Goal: Find specific page/section: Find specific page/section

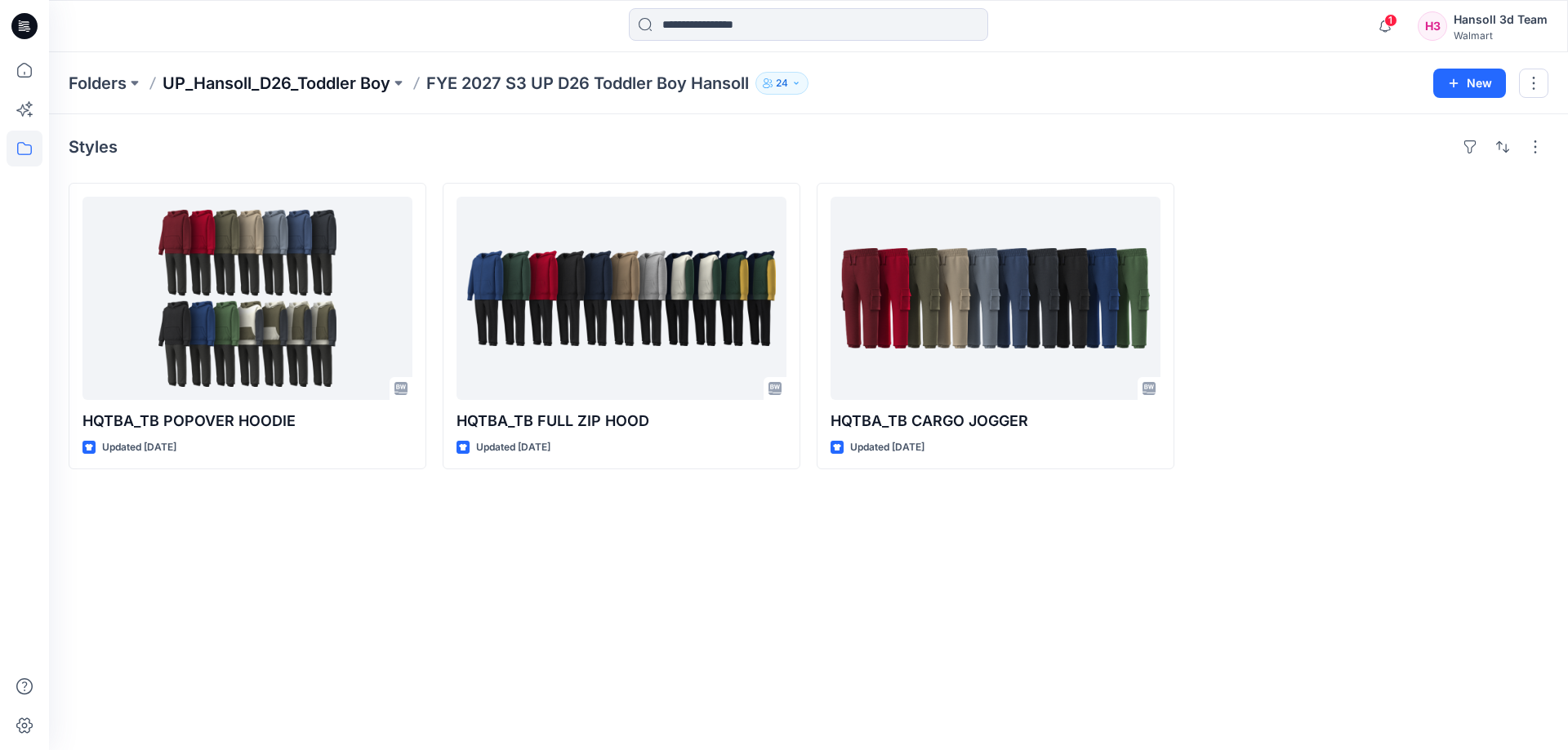
click at [379, 74] on p "UP_Hansoll_D26_Toddler Boy" at bounding box center [277, 83] width 228 height 22
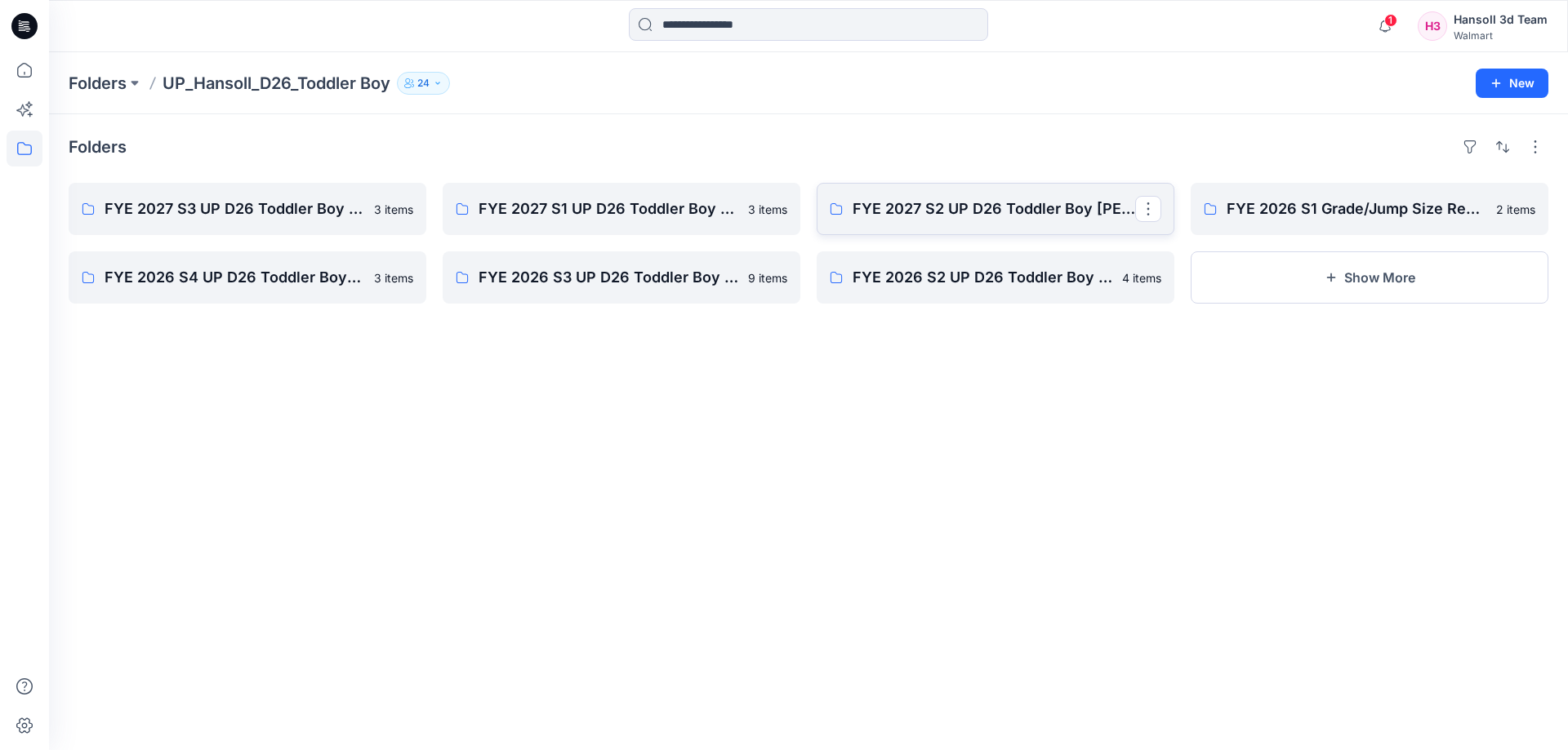
click at [977, 189] on link "FYE 2027 S2 UP D26 Toddler Boy [PERSON_NAME]" at bounding box center [995, 209] width 358 height 53
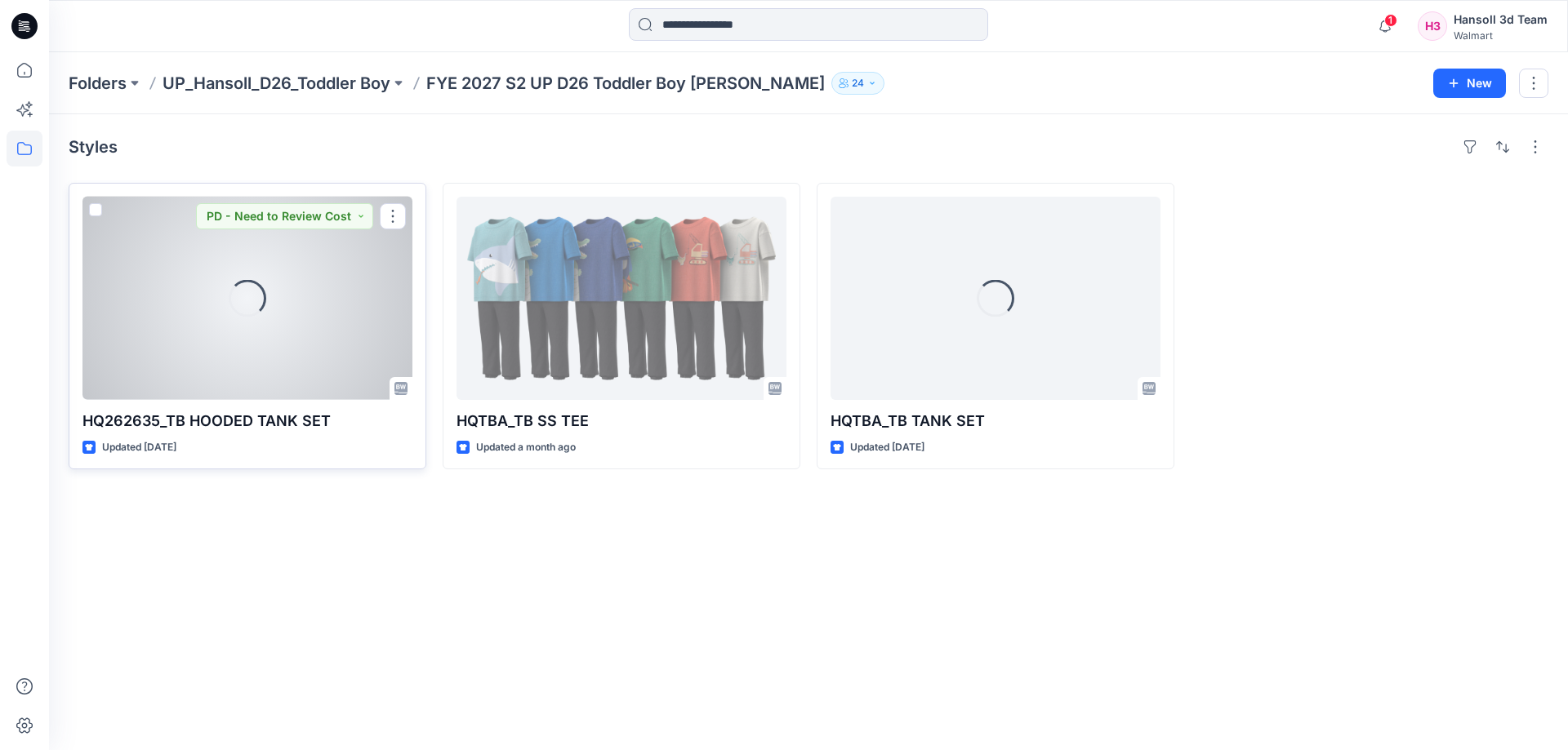
click at [255, 353] on div "Loading..." at bounding box center [248, 298] width 330 height 204
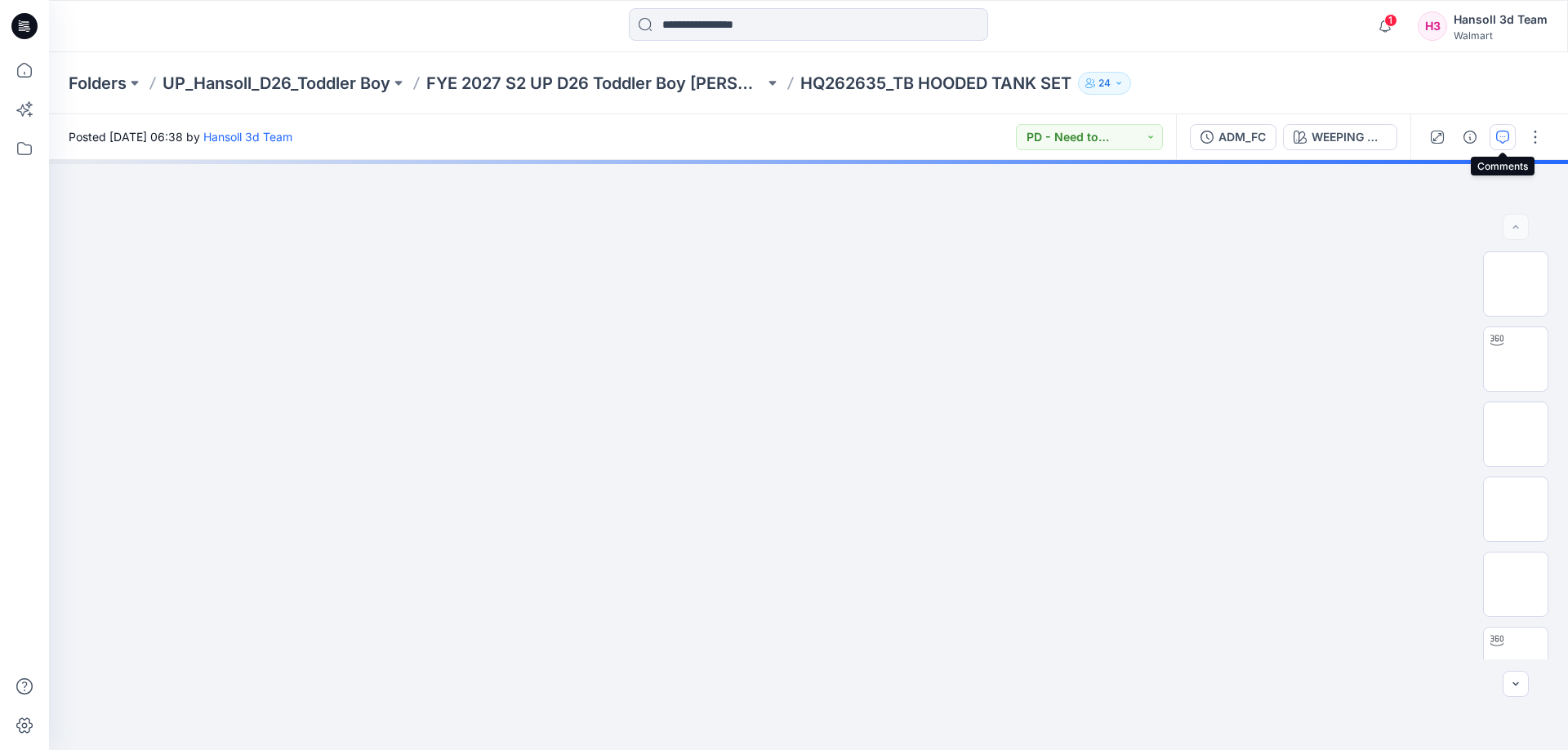
click at [1511, 140] on button "button" at bounding box center [1503, 136] width 26 height 26
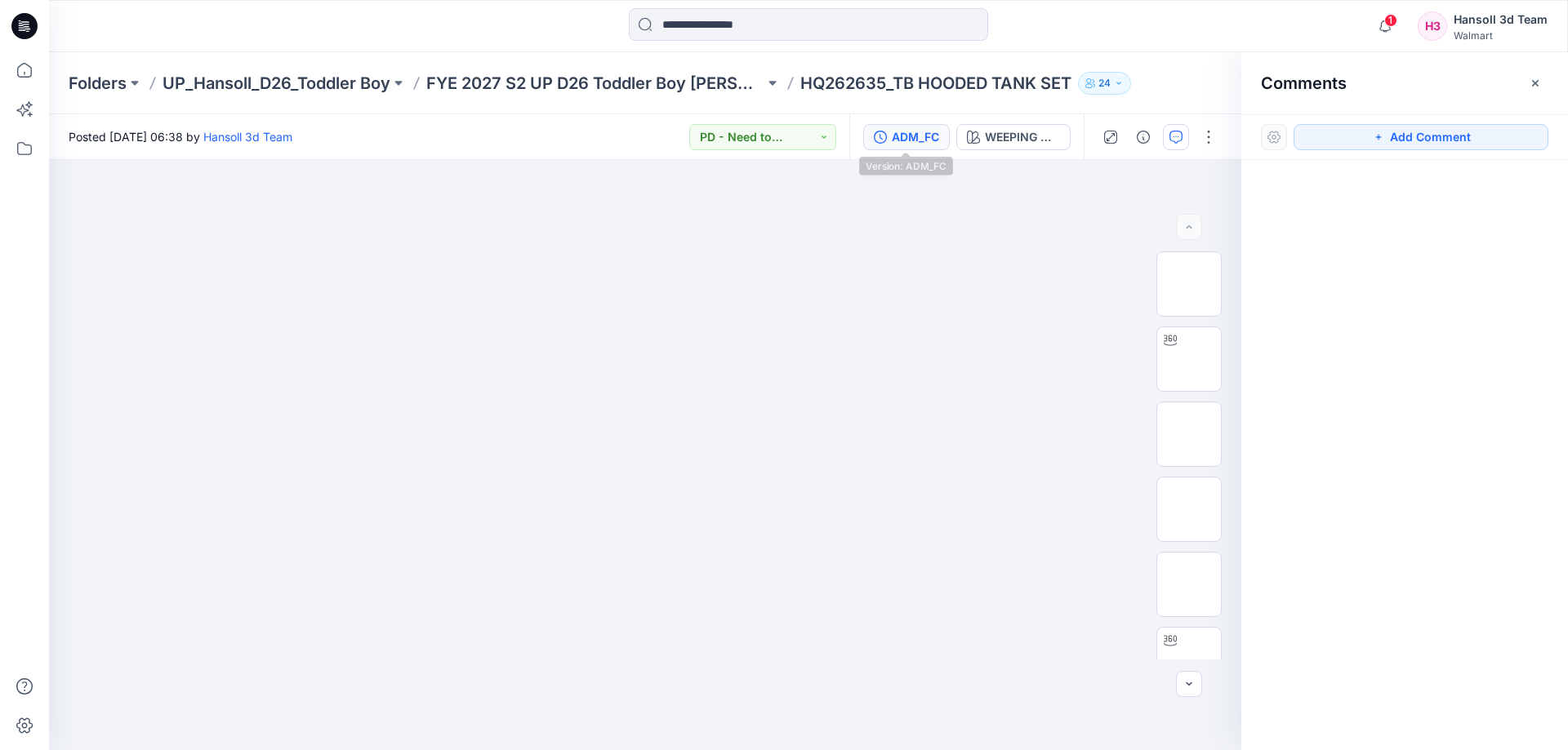
click at [946, 138] on button "ADM_FC" at bounding box center [906, 136] width 87 height 26
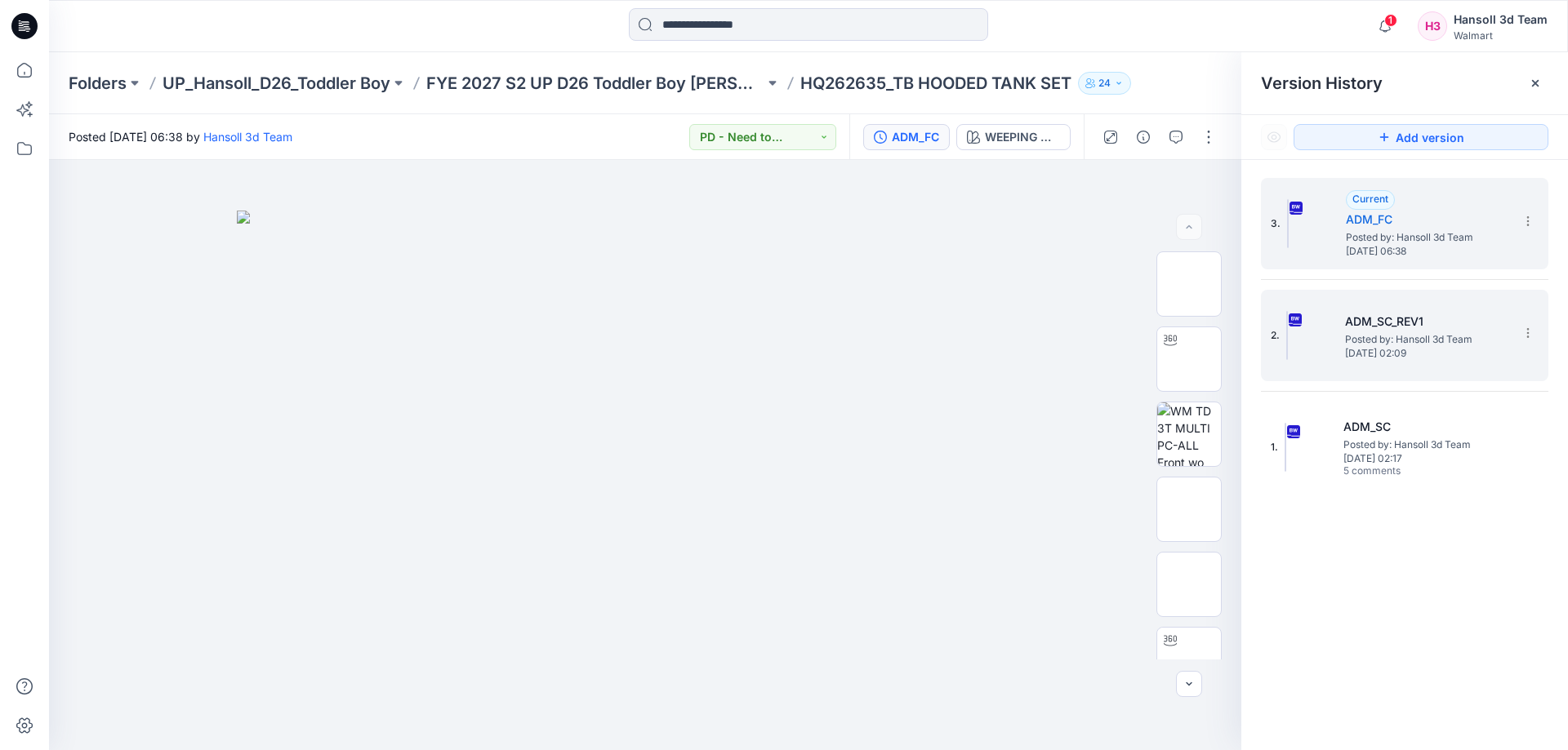
click at [1356, 320] on h5 "ADM_SC_REV1" at bounding box center [1428, 321] width 164 height 19
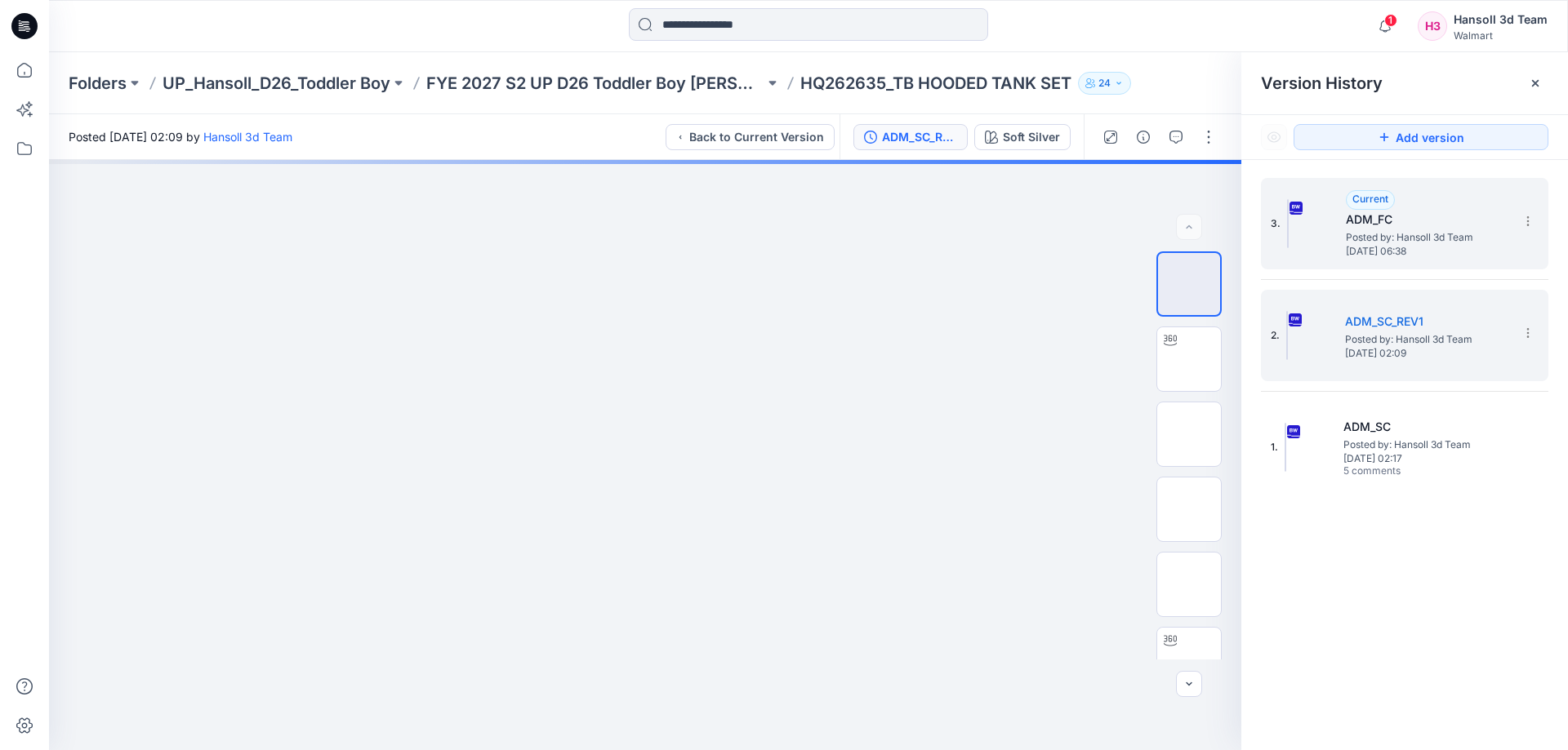
click at [1447, 252] on span "[DATE] 06:38" at bounding box center [1428, 251] width 164 height 12
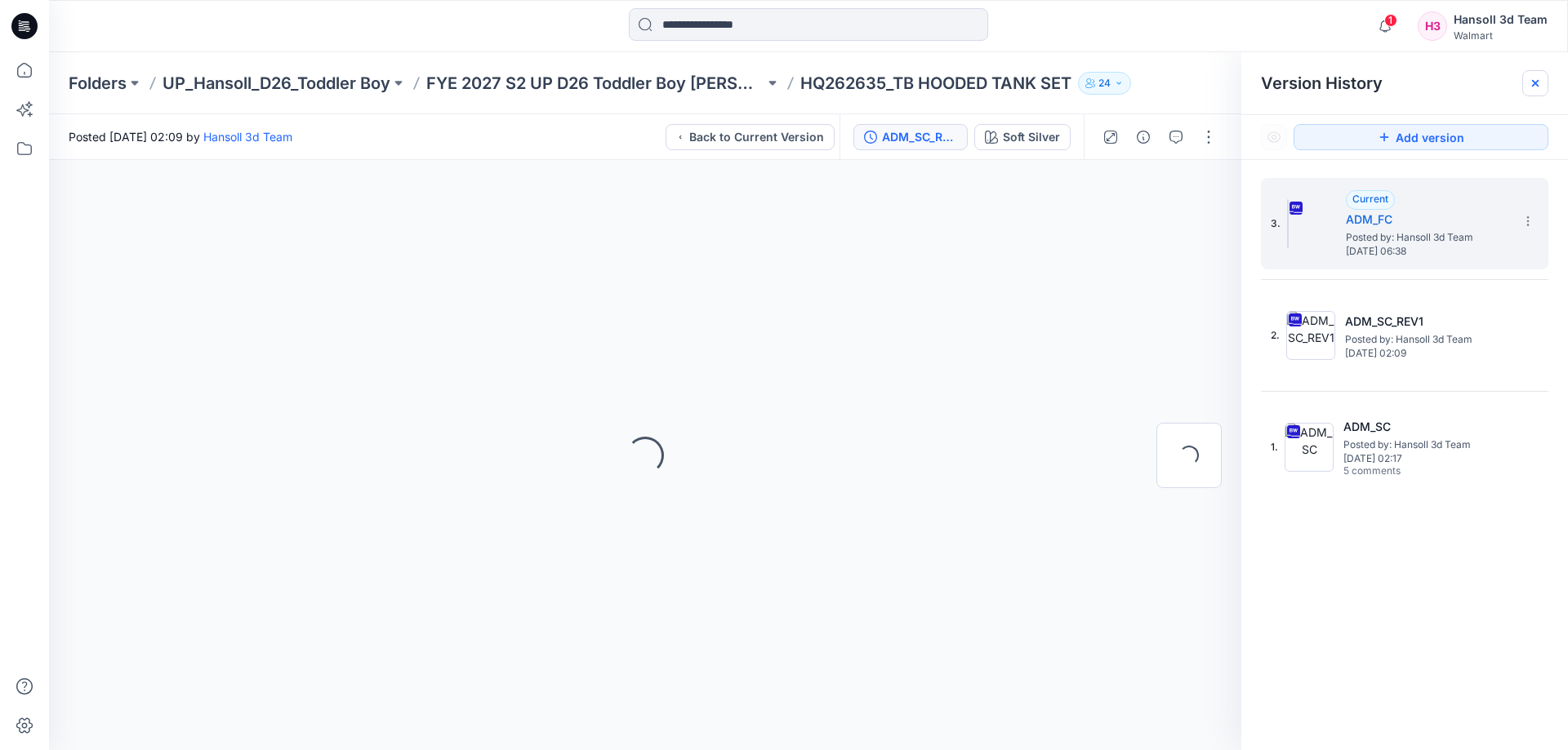
click at [1538, 79] on icon at bounding box center [1535, 83] width 13 height 13
